Goal: Information Seeking & Learning: Learn about a topic

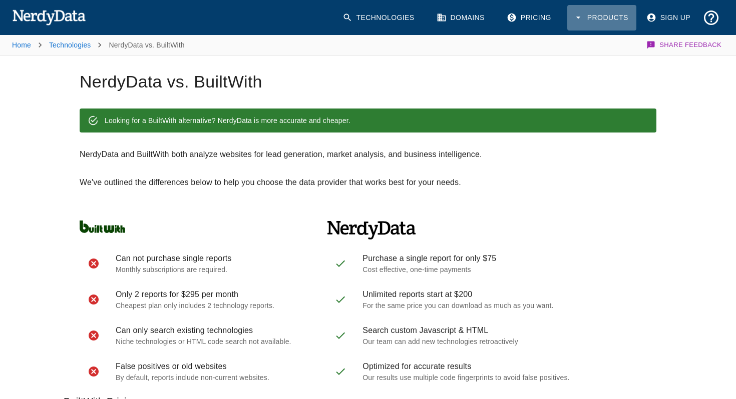
click at [584, 16] on button "Products" at bounding box center [601, 18] width 69 height 26
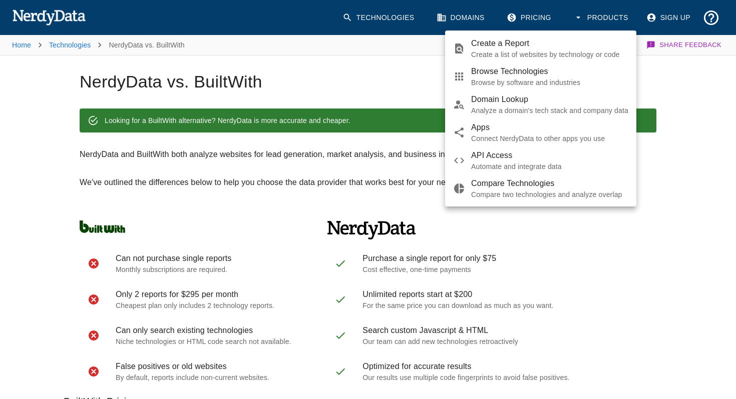
click at [521, 14] on div at bounding box center [368, 199] width 736 height 399
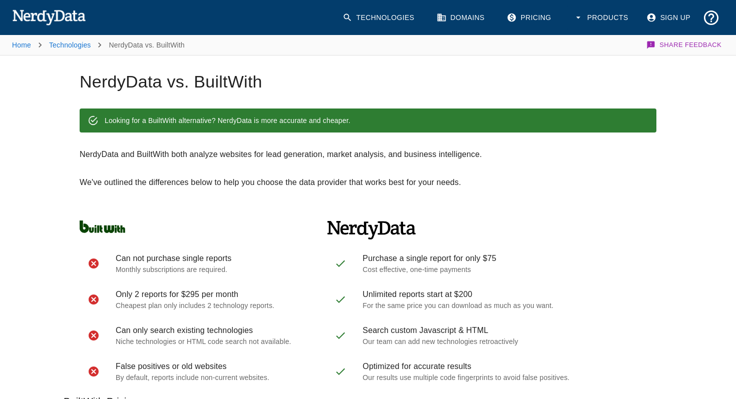
click at [527, 18] on link "Pricing" at bounding box center [529, 18] width 59 height 26
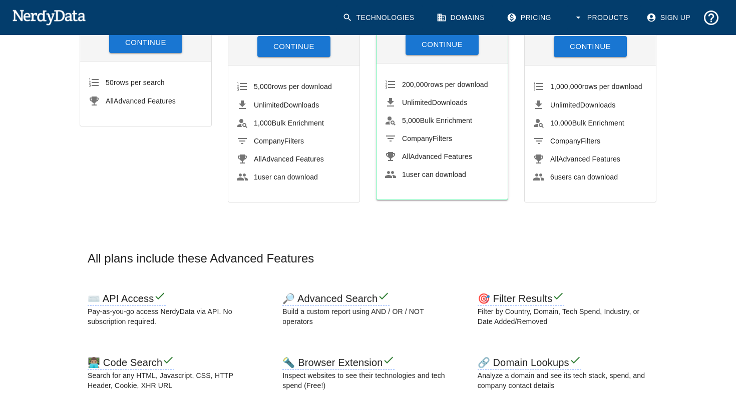
scroll to position [198, 0]
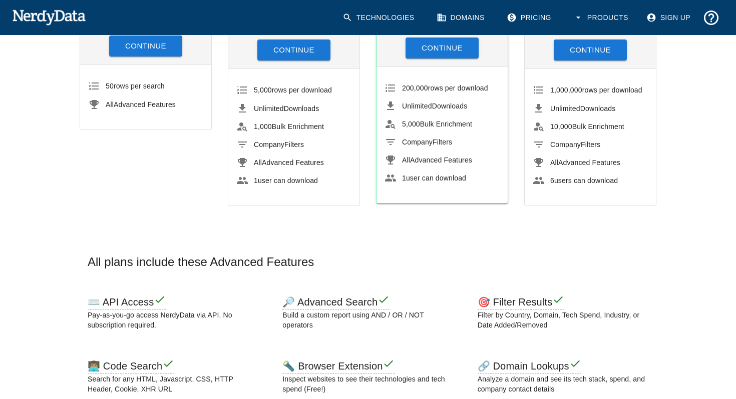
click at [242, 143] on icon at bounding box center [242, 145] width 12 height 12
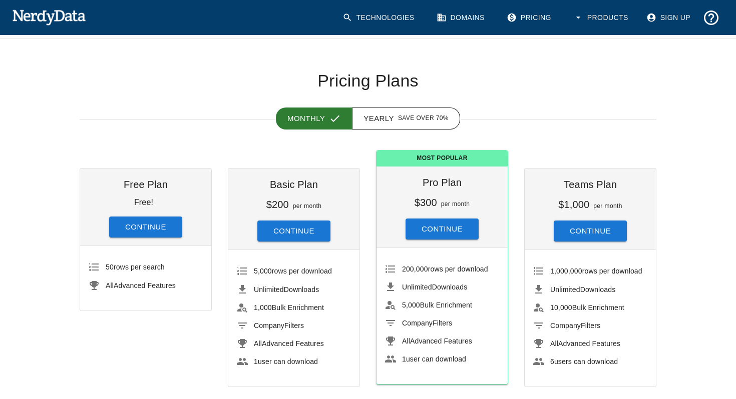
scroll to position [0, 0]
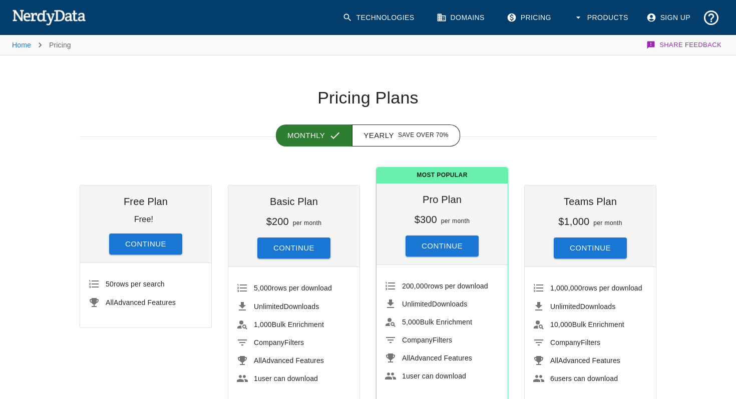
click at [386, 13] on link "Technologies" at bounding box center [379, 18] width 86 height 26
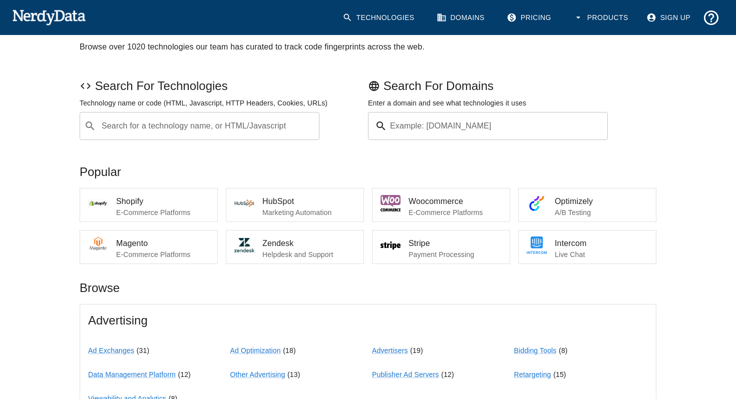
scroll to position [54, 0]
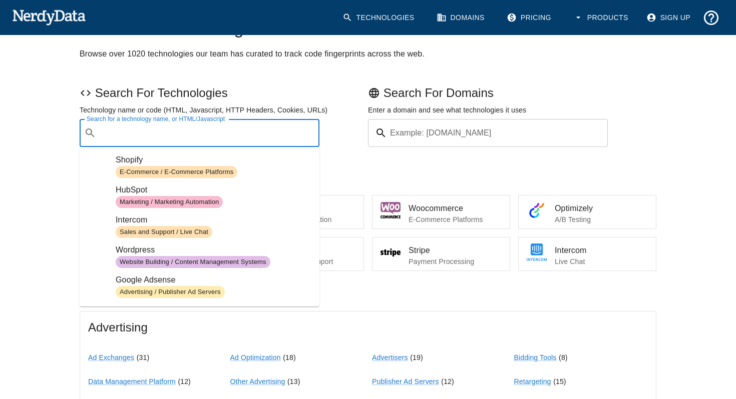
click at [170, 136] on input "Search for a technology name, or HTML/Javascript" at bounding box center [207, 133] width 215 height 19
paste input ""templateId\":\"" -"5c5a519771c10ba3470d8101" "[DOMAIN_NAME]""
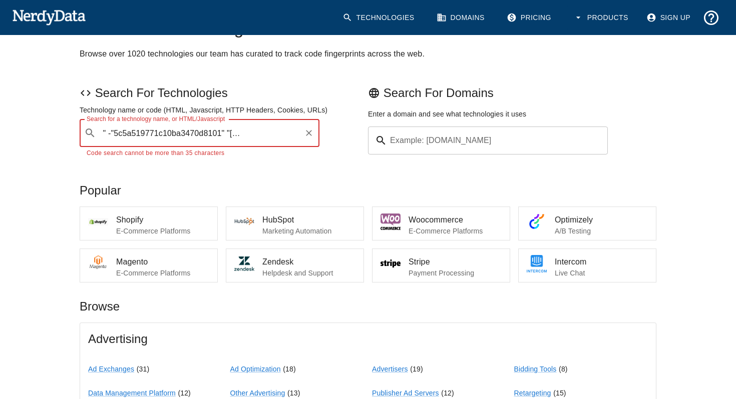
scroll to position [0, 79]
drag, startPoint x: 201, startPoint y: 132, endPoint x: 342, endPoint y: 132, distance: 141.6
click at [342, 132] on div "Search For Technologies Technology name or code (HTML, Javascript, HTTP Headers…" at bounding box center [222, 120] width 292 height 78
type input ""templateId\":\"" -"5c5a519771c10ba3470d8101""
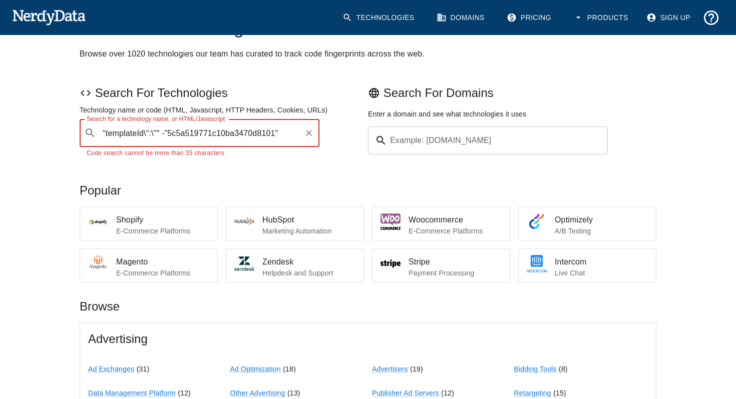
click at [244, 133] on input ""templateId\":\"" -"5c5a519771c10ba3470d8101"" at bounding box center [200, 133] width 200 height 19
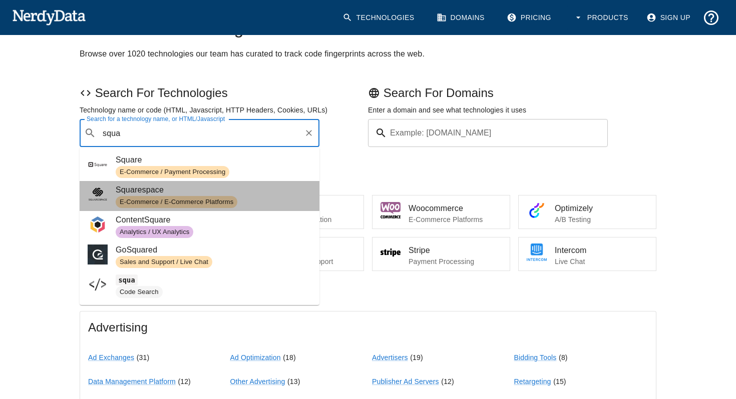
click at [188, 188] on span "Squarespace" at bounding box center [214, 190] width 196 height 12
type input "squa"
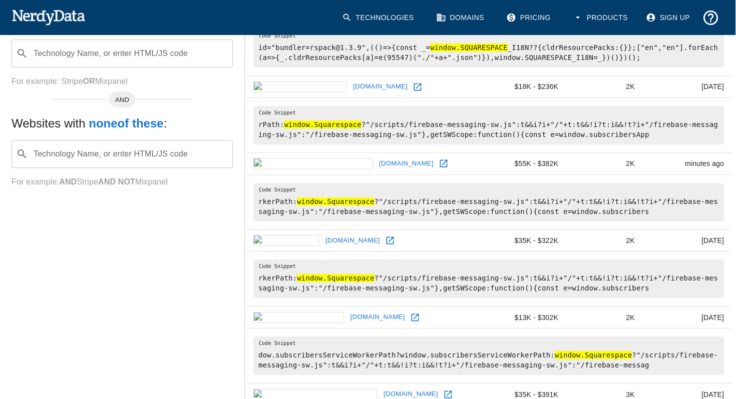
scroll to position [315, 1]
